Goal: Task Accomplishment & Management: Complete application form

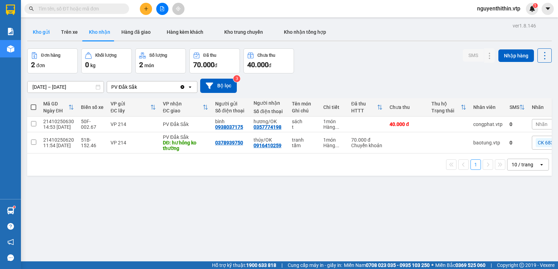
click at [36, 31] on button "Kho gửi" at bounding box center [41, 32] width 28 height 17
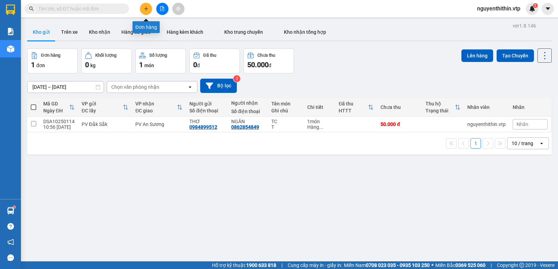
click at [146, 8] on icon "plus" at bounding box center [146, 8] width 5 height 5
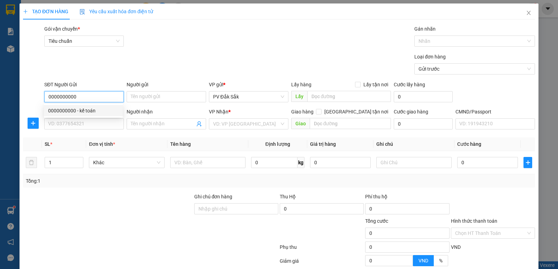
type input "0000000000"
type input "kế toán"
type input "0000000000"
type input "kế toán"
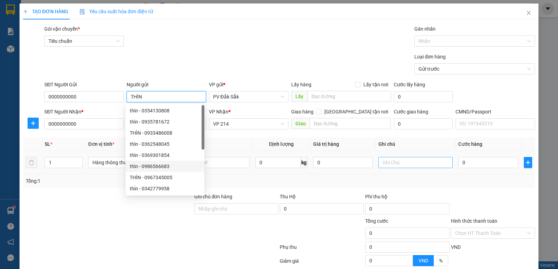
type input "THÌN"
click at [393, 163] on input "text" at bounding box center [415, 162] width 74 height 11
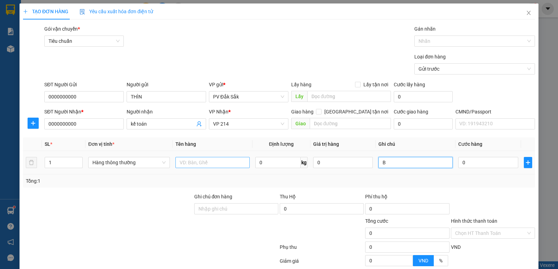
type input "B"
click at [182, 165] on input "text" at bounding box center [212, 162] width 74 height 11
type input "BC NGÀY 13/10"
click at [480, 223] on label "Hình thức thanh toán" at bounding box center [474, 222] width 46 height 6
click at [480, 228] on input "Hình thức thanh toán" at bounding box center [490, 233] width 71 height 10
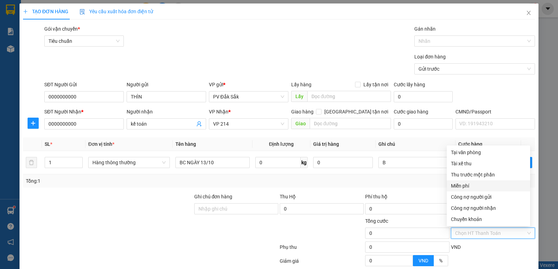
click at [459, 188] on div "Miễn phí" at bounding box center [488, 186] width 75 height 8
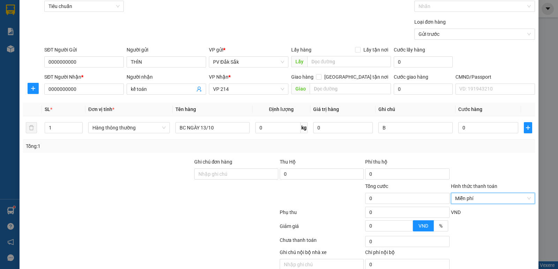
scroll to position [66, 0]
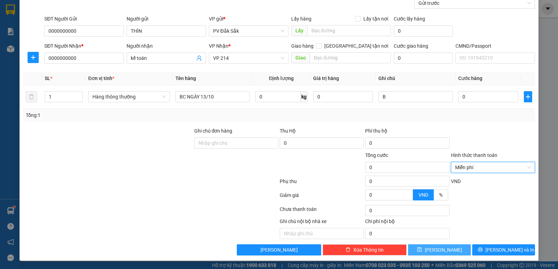
click at [425, 251] on button "[PERSON_NAME]" at bounding box center [439, 250] width 63 height 11
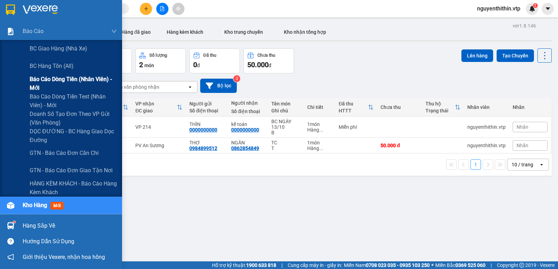
click at [47, 78] on span "Báo cáo dòng tiền (nhân viên) - mới" at bounding box center [73, 83] width 87 height 17
click at [51, 79] on span "Báo cáo dòng tiền (nhân viên) - mới" at bounding box center [73, 83] width 87 height 17
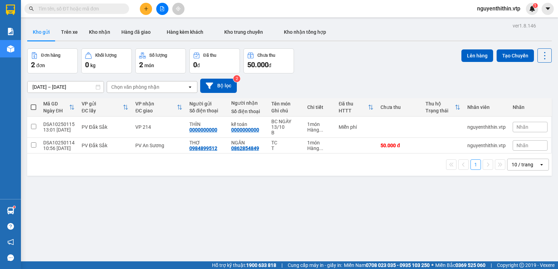
click at [488, 8] on span "nguyenthithin.vtp" at bounding box center [498, 8] width 54 height 9
click at [488, 23] on span "Đăng xuất" at bounding box center [501, 22] width 41 height 8
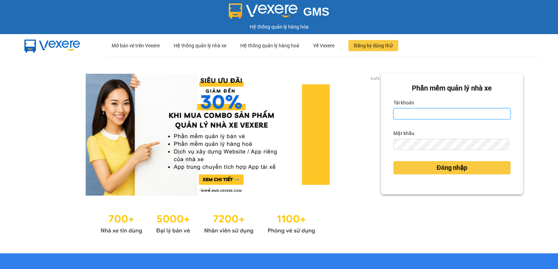
drag, startPoint x: 401, startPoint y: 120, endPoint x: 403, endPoint y: 116, distance: 3.9
click at [401, 119] on input "Tài khoản" at bounding box center [451, 113] width 117 height 11
type input "ngoctho.vtp"
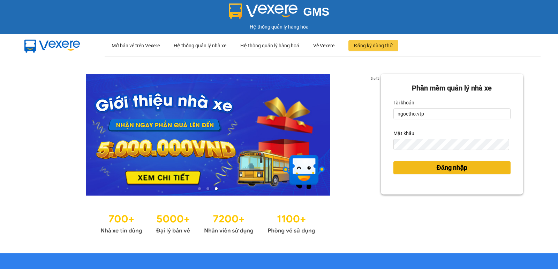
click at [436, 163] on span "Đăng nhập" at bounding box center [451, 168] width 31 height 10
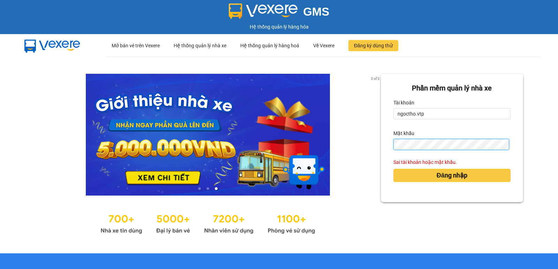
click at [274, 154] on div "3 of 3 Phần mềm quản lý nhà xe Tài khoản ngoctho.vtp Mật khẩu Sai tài khoản hoặ…" at bounding box center [279, 154] width 558 height 197
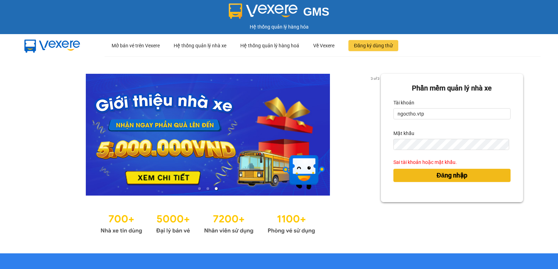
click at [436, 177] on span "Đăng nhập" at bounding box center [451, 176] width 31 height 10
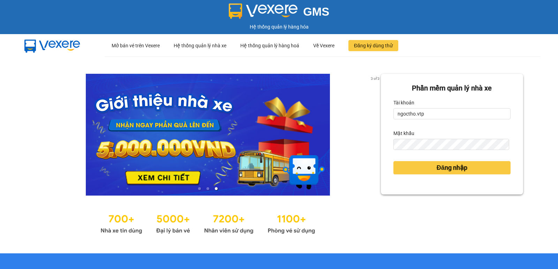
click at [435, 175] on div "Đăng nhập" at bounding box center [451, 168] width 117 height 19
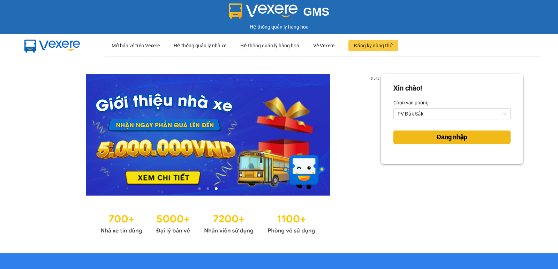
click at [447, 141] on span "Đăng nhập" at bounding box center [451, 137] width 31 height 10
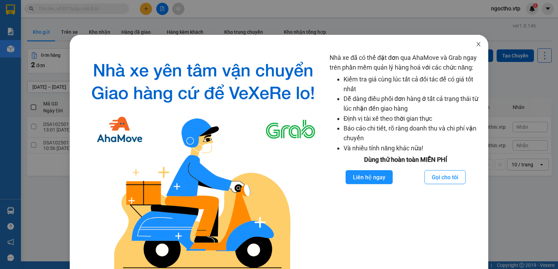
click at [468, 41] on span "Close" at bounding box center [478, 45] width 20 height 20
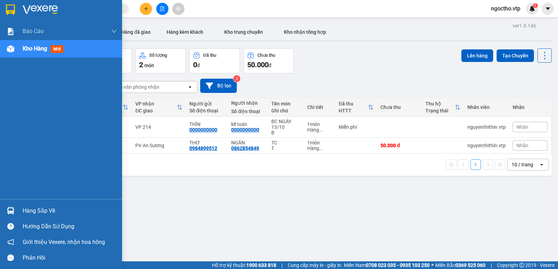
drag, startPoint x: 43, startPoint y: 205, endPoint x: 47, endPoint y: 208, distance: 5.3
click at [43, 206] on div "Hàng sắp về" at bounding box center [61, 211] width 122 height 16
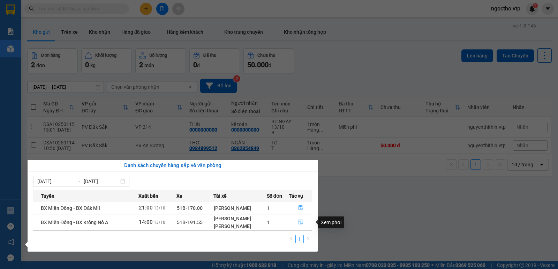
click at [300, 220] on icon "file-done" at bounding box center [300, 222] width 5 height 5
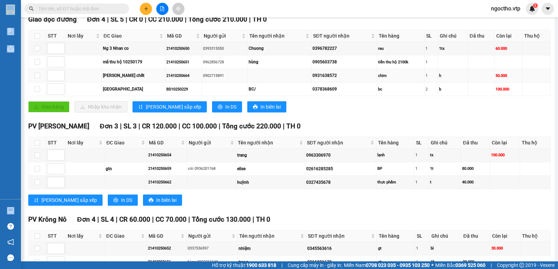
scroll to position [69, 0]
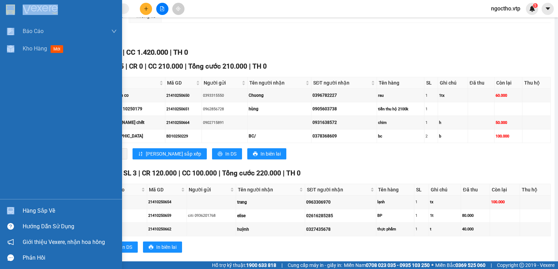
click at [37, 211] on div "Hàng sắp về" at bounding box center [70, 211] width 94 height 10
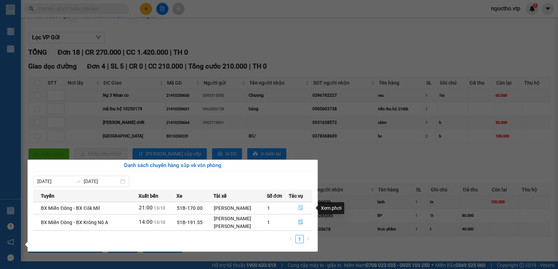
click at [297, 209] on button "button" at bounding box center [300, 208] width 23 height 11
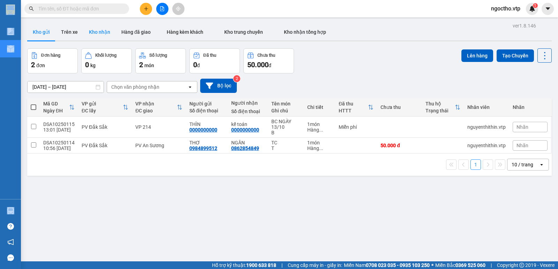
click at [94, 29] on button "Kho nhận" at bounding box center [99, 32] width 32 height 17
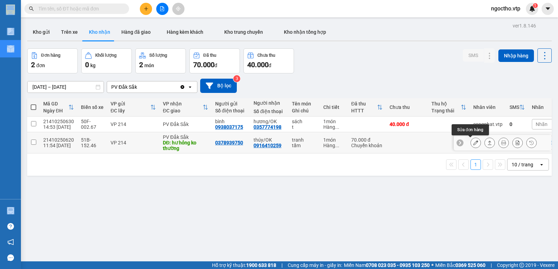
click at [473, 144] on icon at bounding box center [475, 142] width 5 height 5
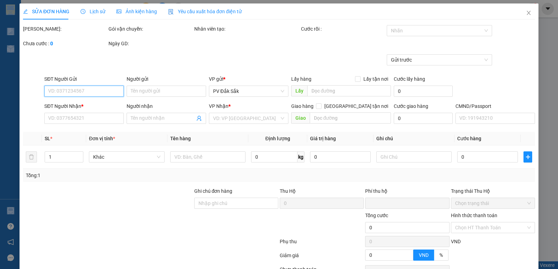
type input "0378939750"
type input "0916410259"
type input "thúy/OK"
type input "hư hỏng ko thường"
type input "ck39 70k [DATE] 11h54"
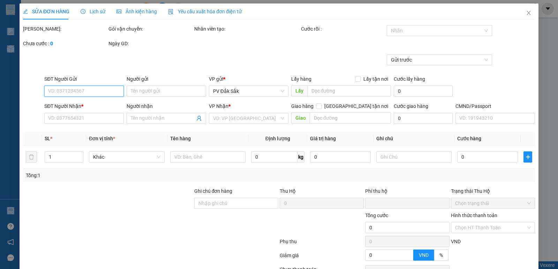
type input "0"
type input "70.000"
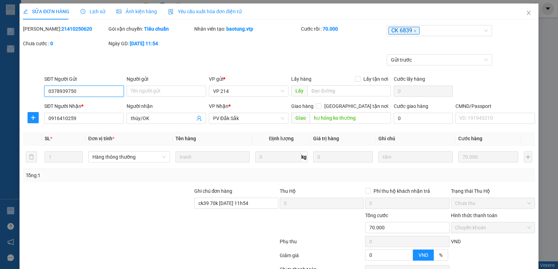
type input "3.500"
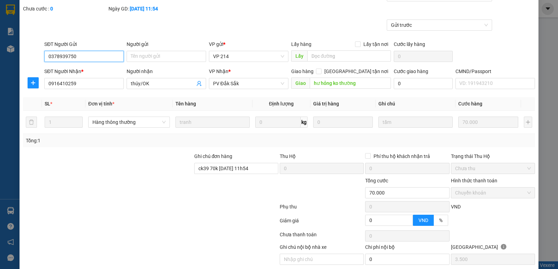
scroll to position [61, 0]
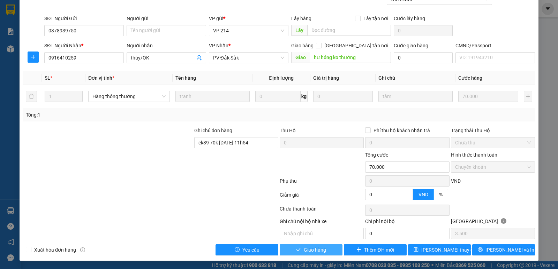
click at [308, 251] on span "Giao hàng" at bounding box center [315, 250] width 22 height 8
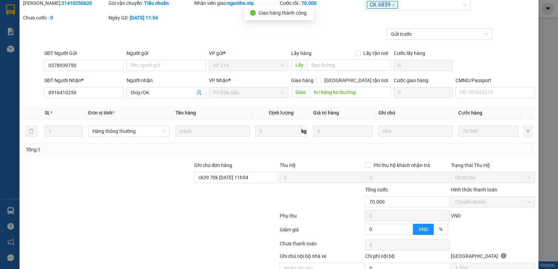
scroll to position [0, 0]
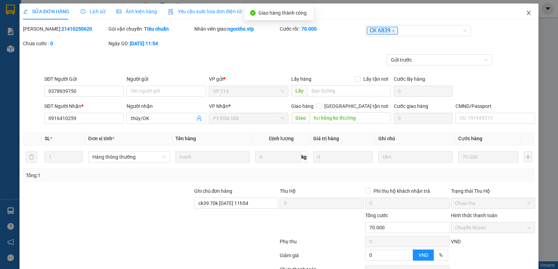
click at [526, 15] on icon "close" at bounding box center [529, 13] width 6 height 6
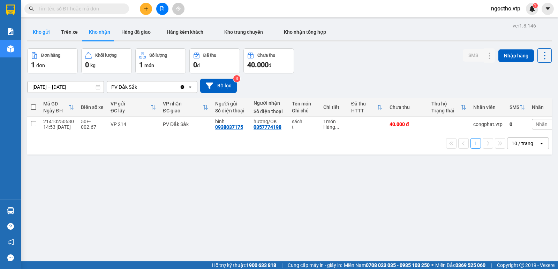
click at [41, 32] on button "Kho gửi" at bounding box center [41, 32] width 28 height 17
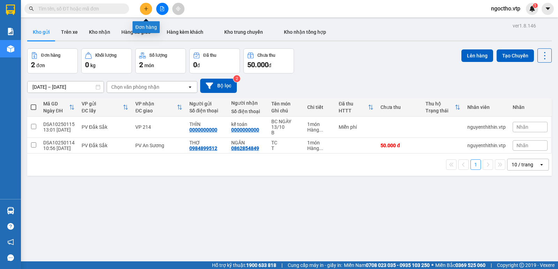
click at [146, 7] on icon "plus" at bounding box center [146, 9] width 0 height 4
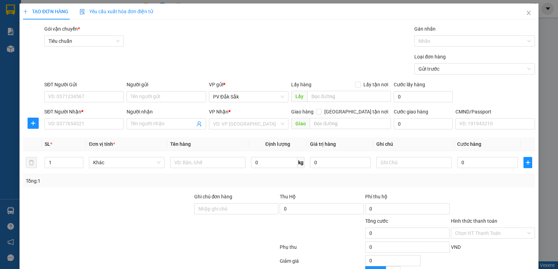
click at [227, 129] on input "search" at bounding box center [246, 124] width 66 height 10
type input "214"
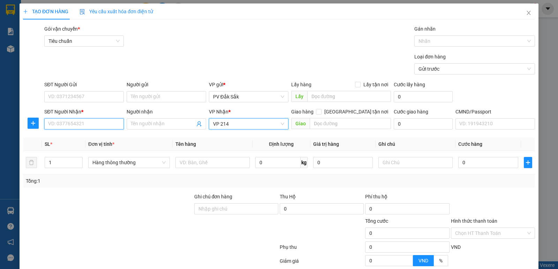
click at [79, 124] on input "SĐT Người Nhận *" at bounding box center [83, 123] width 79 height 11
type input "0962561822"
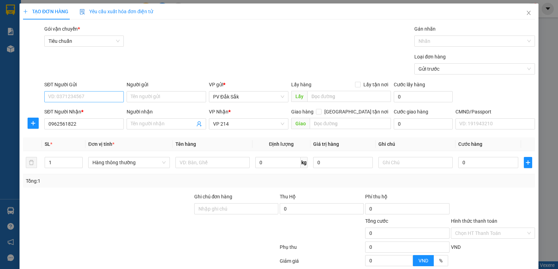
click at [86, 102] on div "SĐT Người Gửi VD: 0371234567" at bounding box center [83, 93] width 79 height 24
drag, startPoint x: 85, startPoint y: 98, endPoint x: 88, endPoint y: 101, distance: 4.0
click at [85, 98] on input "SĐT Người Gửi" at bounding box center [83, 96] width 79 height 11
type input "0866087014"
click at [383, 168] on input "text" at bounding box center [415, 162] width 74 height 11
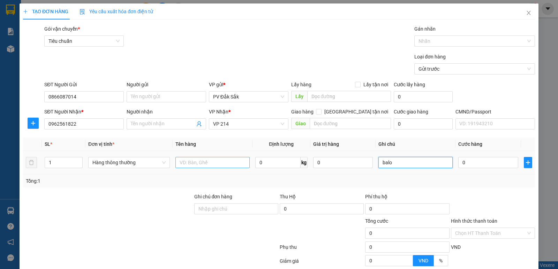
type input "balo"
click at [196, 162] on input "text" at bounding box center [212, 162] width 74 height 11
type input "qa"
click at [480, 161] on input "0" at bounding box center [488, 162] width 60 height 11
type input "3"
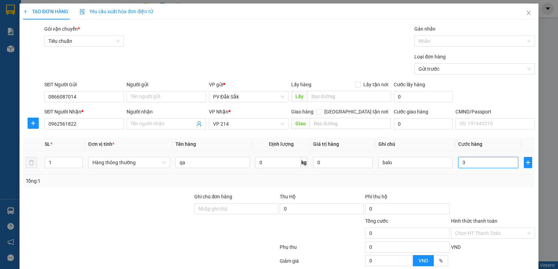
type input "3"
type input "30"
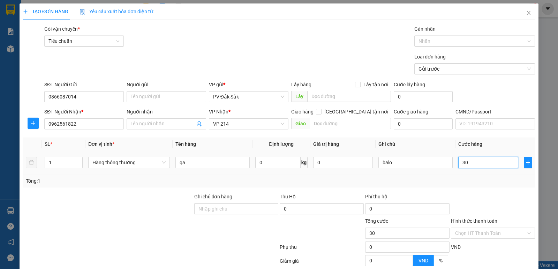
type input "300"
type input "3.000"
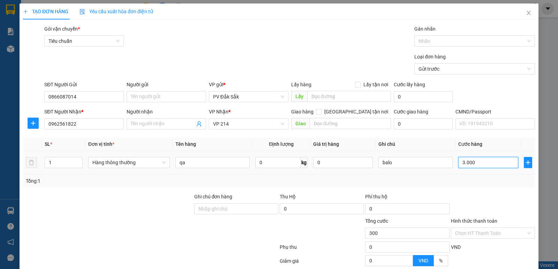
type input "3.000"
type input "30.000"
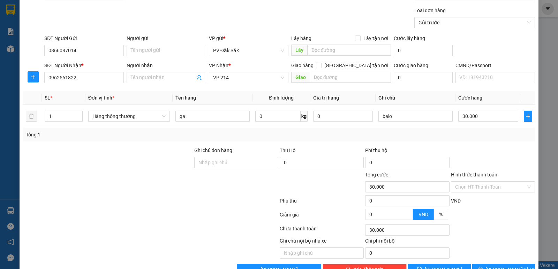
scroll to position [66, 0]
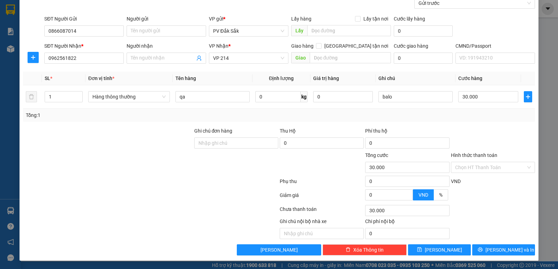
click at [479, 154] on label "Hình thức thanh toán" at bounding box center [474, 156] width 46 height 6
click at [479, 162] on input "Hình thức thanh toán" at bounding box center [490, 167] width 71 height 10
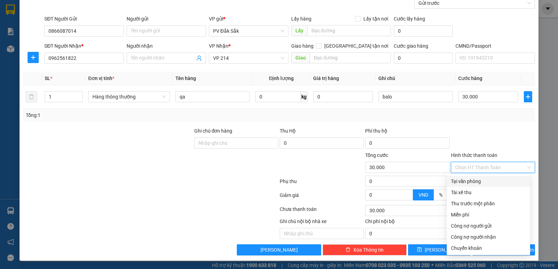
drag, startPoint x: 464, startPoint y: 181, endPoint x: 448, endPoint y: 190, distance: 17.8
click at [463, 182] on div "Tại văn phòng" at bounding box center [488, 182] width 75 height 8
type input "0"
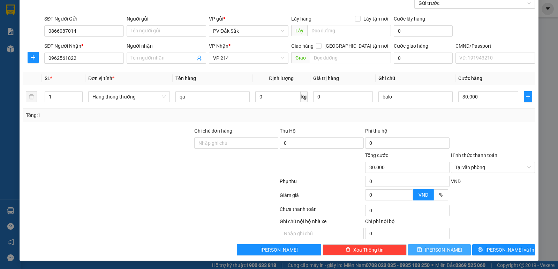
click at [438, 252] on span "[PERSON_NAME]" at bounding box center [442, 250] width 37 height 8
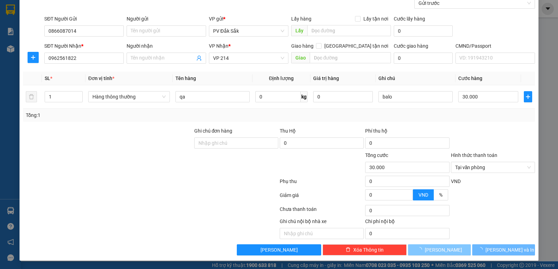
type input "0"
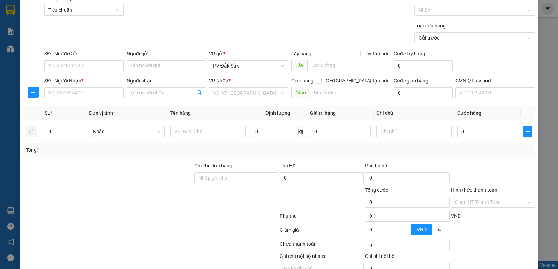
scroll to position [0, 0]
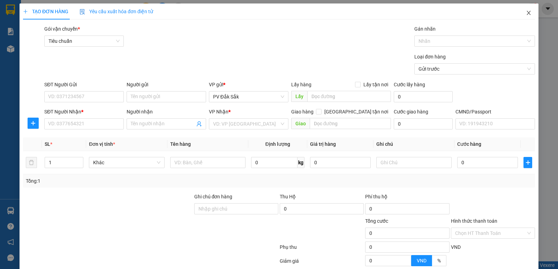
click at [528, 11] on span "Close" at bounding box center [529, 13] width 20 height 20
